Goal: Task Accomplishment & Management: Manage account settings

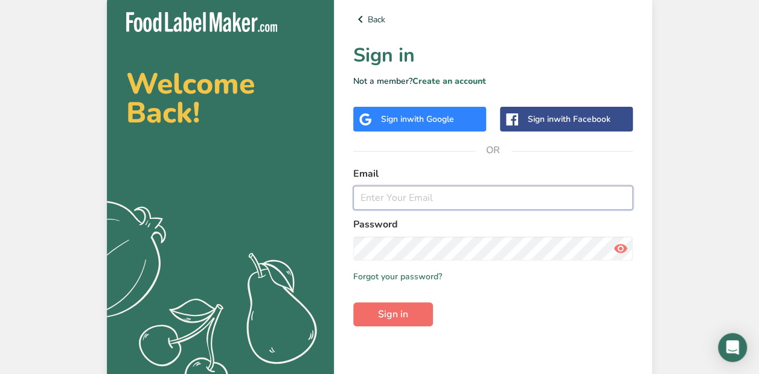
type input "[EMAIL_ADDRESS][DOMAIN_NAME]"
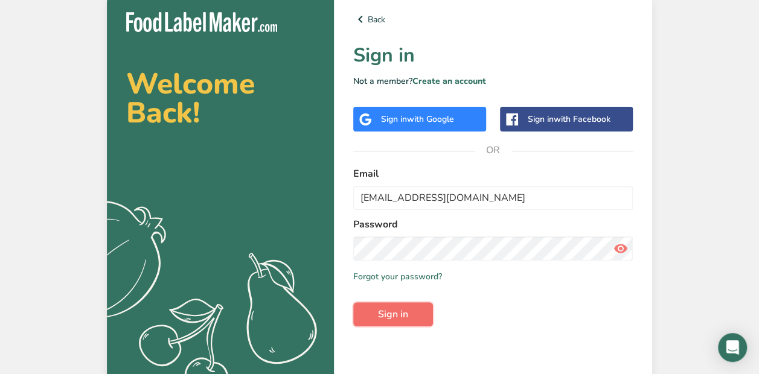
click at [382, 316] on span "Sign in" at bounding box center [393, 314] width 30 height 14
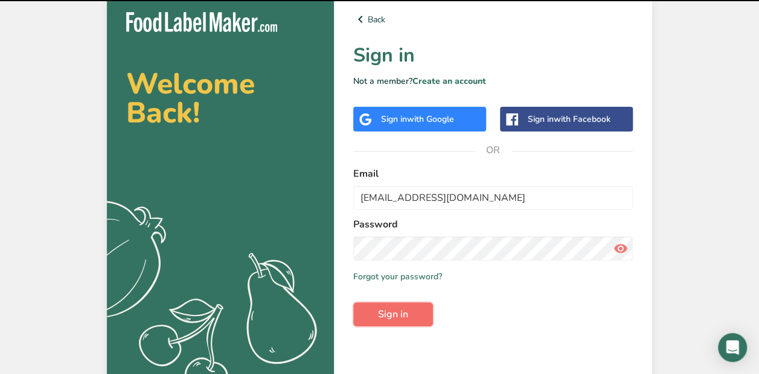
click at [382, 316] on span "Sign in" at bounding box center [393, 314] width 30 height 14
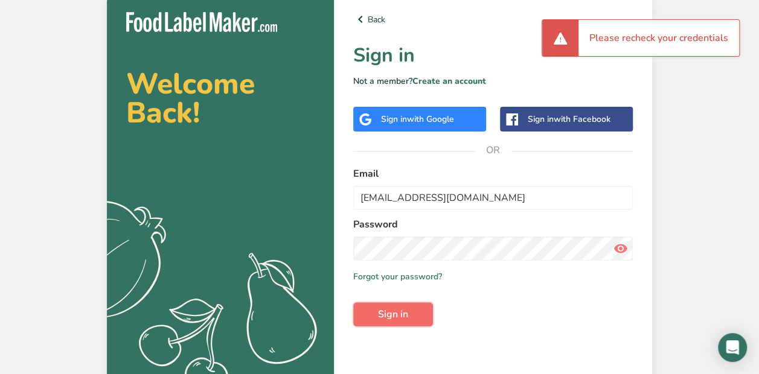
click at [382, 316] on span "Sign in" at bounding box center [393, 314] width 30 height 14
click at [382, 322] on button "Sign in" at bounding box center [393, 315] width 80 height 24
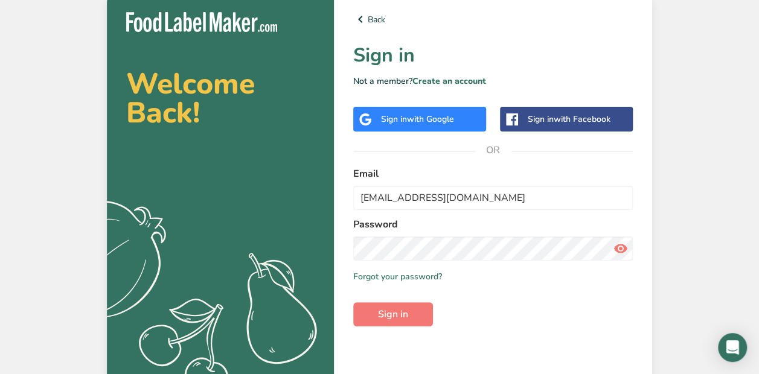
click at [624, 245] on icon at bounding box center [620, 249] width 14 height 22
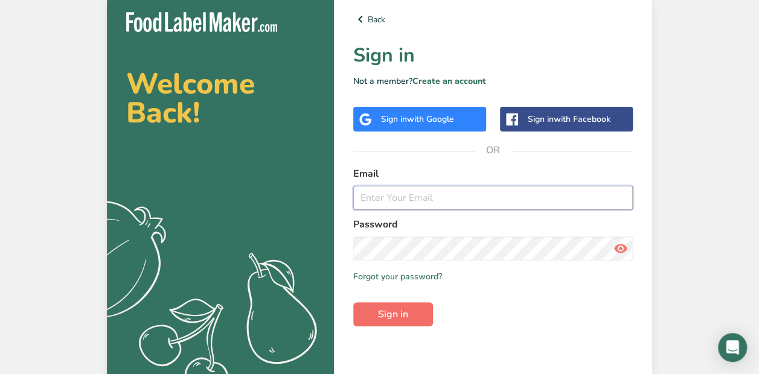
type input "[EMAIL_ADDRESS][DOMAIN_NAME]"
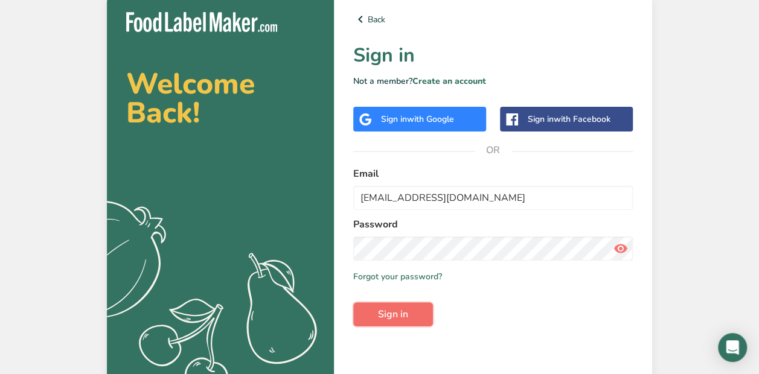
drag, startPoint x: 401, startPoint y: 306, endPoint x: 396, endPoint y: 316, distance: 11.3
click at [396, 316] on span "Sign in" at bounding box center [393, 314] width 30 height 14
